Goal: Navigation & Orientation: Understand site structure

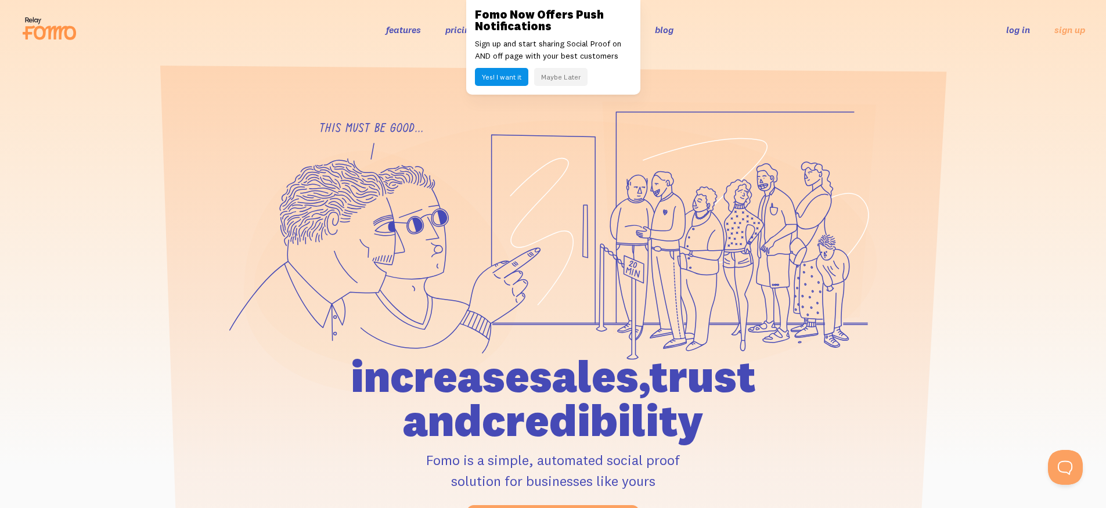
click at [560, 82] on button "Maybe Later" at bounding box center [560, 77] width 53 height 18
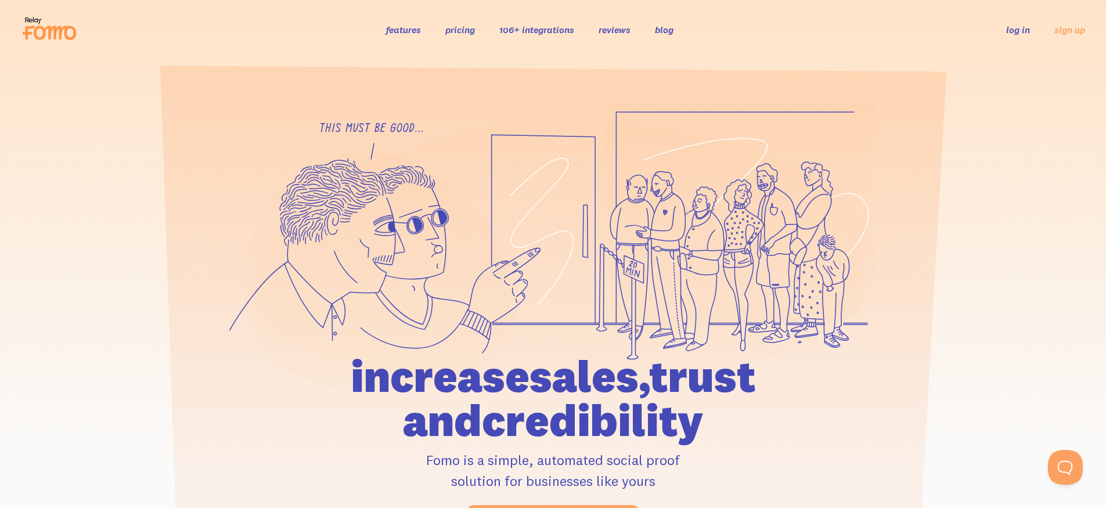
click at [544, 30] on link "106+ integrations" at bounding box center [536, 30] width 75 height 12
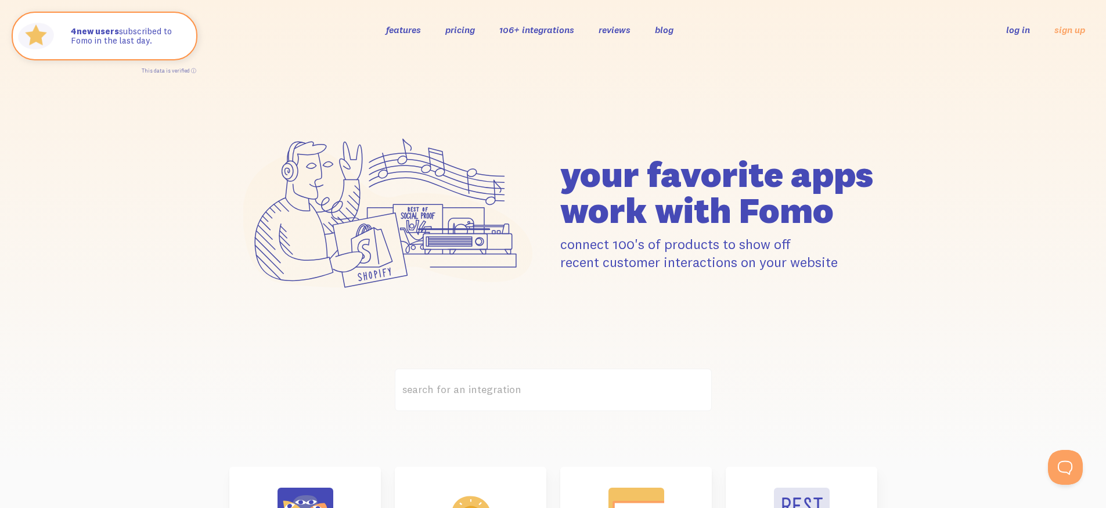
click at [464, 33] on link "pricing" at bounding box center [460, 30] width 30 height 12
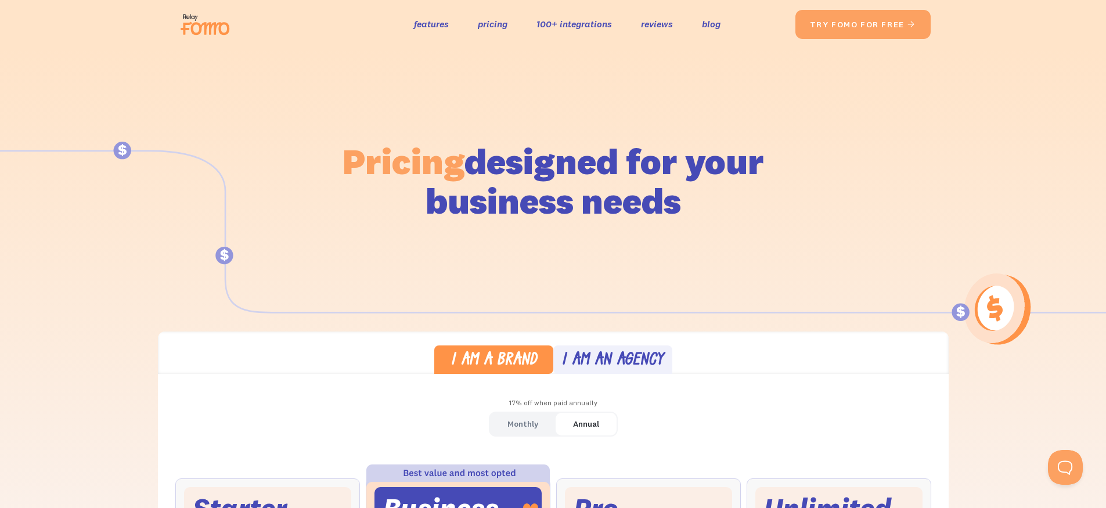
click at [220, 27] on img at bounding box center [208, 24] width 65 height 37
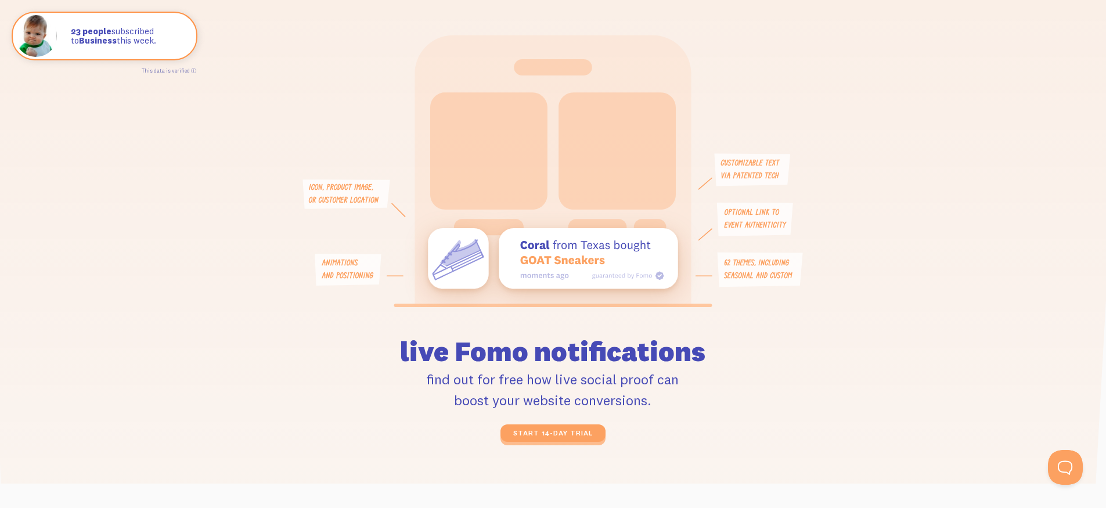
scroll to position [2300, 0]
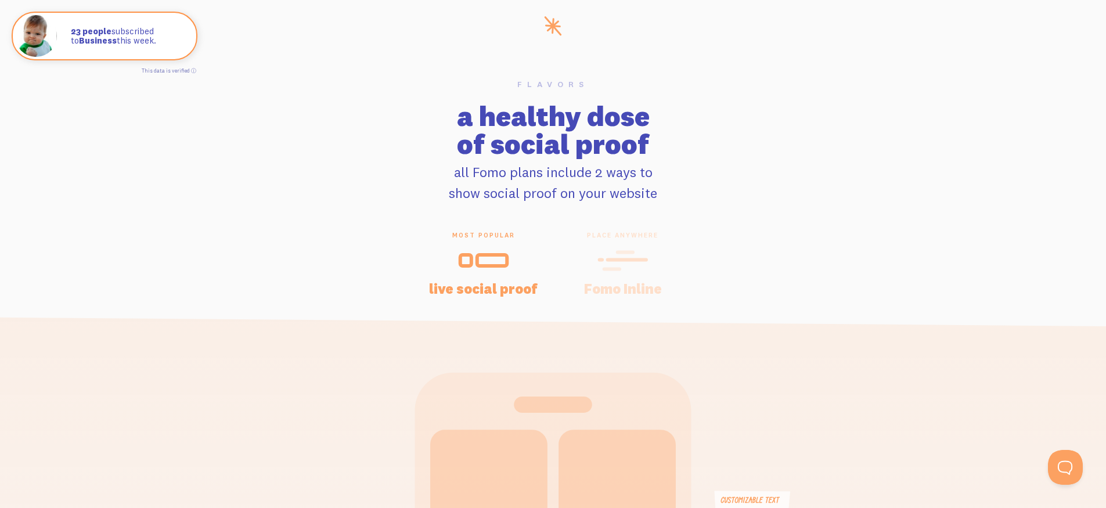
click at [615, 260] on icon at bounding box center [622, 260] width 46 height 0
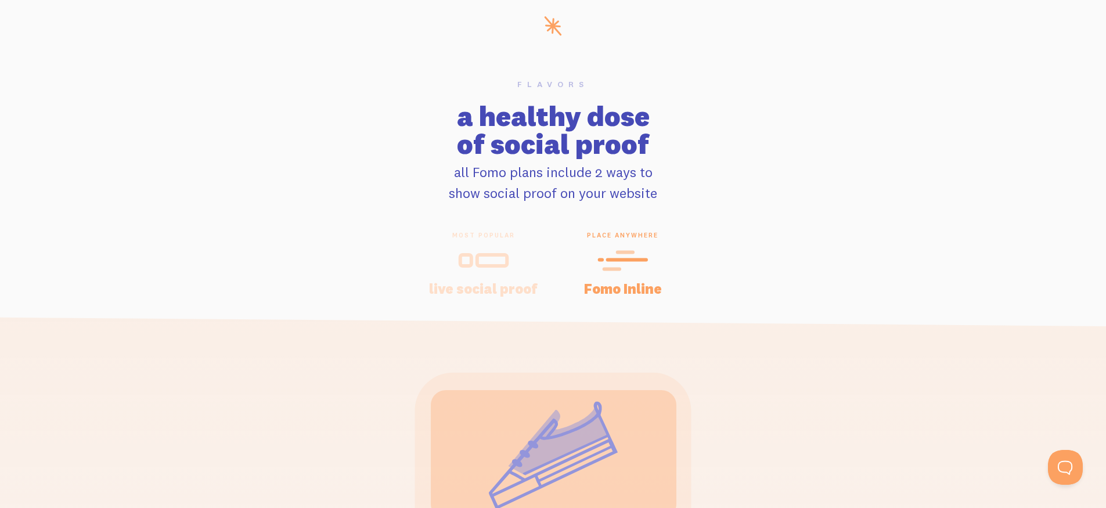
click at [499, 262] on icon at bounding box center [483, 260] width 51 height 26
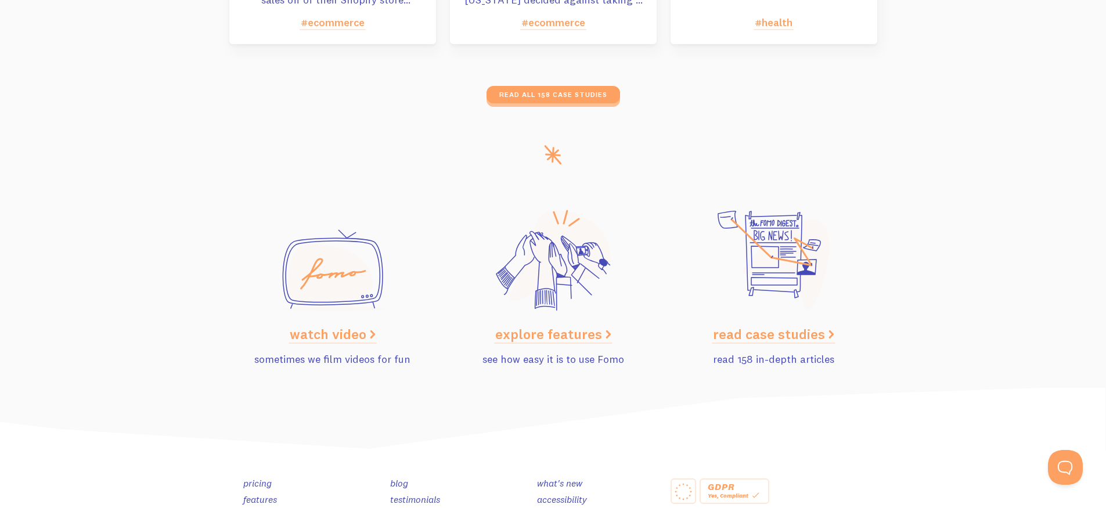
scroll to position [5846, 0]
